Goal: Ask a question

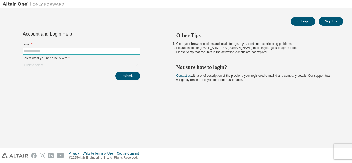
click at [126, 49] on span at bounding box center [82, 51] width 118 height 7
click at [116, 52] on input "text" at bounding box center [81, 51] width 115 height 4
type input "**********"
click at [125, 66] on div "Click to select" at bounding box center [81, 65] width 117 height 6
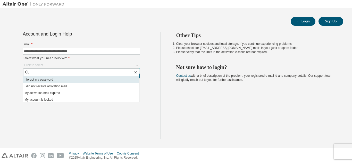
click at [110, 78] on li "I forgot my password" at bounding box center [81, 79] width 116 height 7
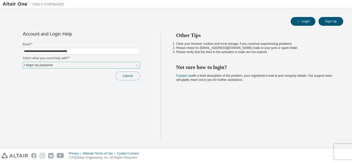
click at [122, 76] on button "Submit" at bounding box center [128, 76] width 25 height 9
click at [128, 79] on button "Submit" at bounding box center [128, 76] width 25 height 9
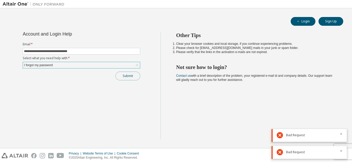
click at [128, 79] on button "Submit" at bounding box center [128, 76] width 25 height 9
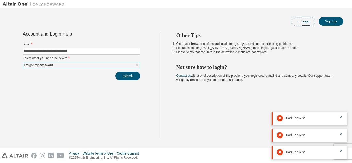
click at [298, 23] on button "Login" at bounding box center [303, 21] width 25 height 9
